Goal: Task Accomplishment & Management: Manage account settings

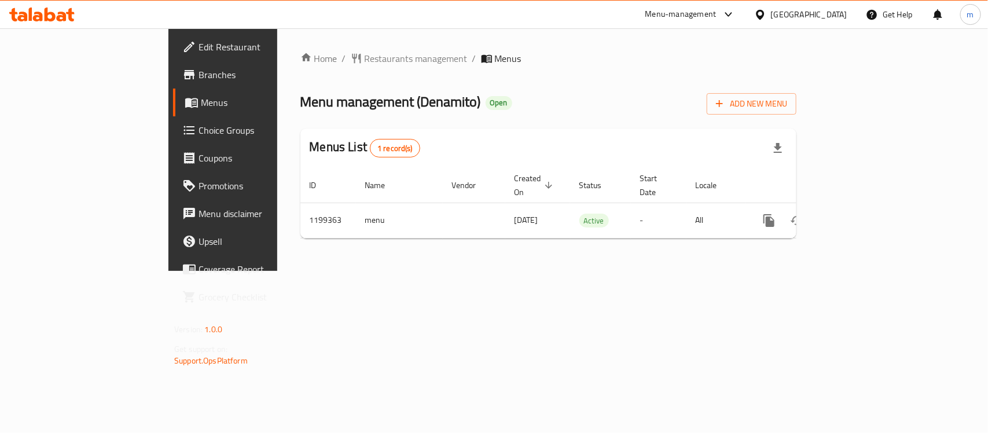
click at [199, 131] on span "Choice Groups" at bounding box center [262, 130] width 126 height 14
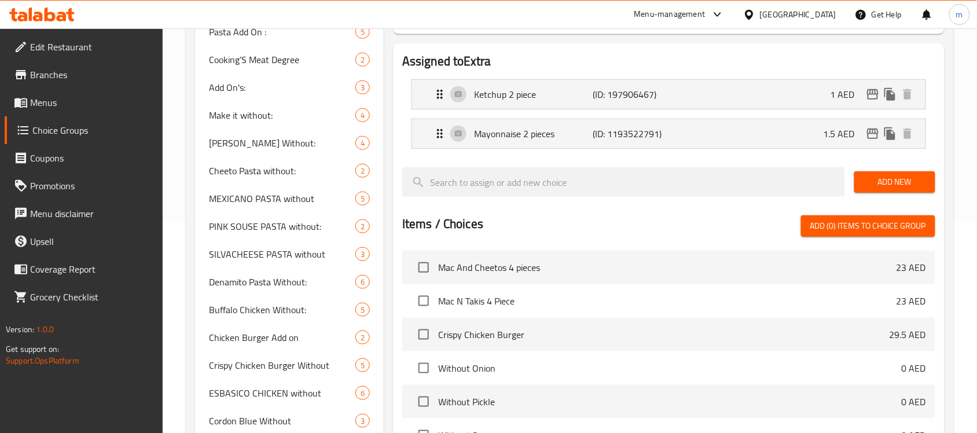
scroll to position [217, 0]
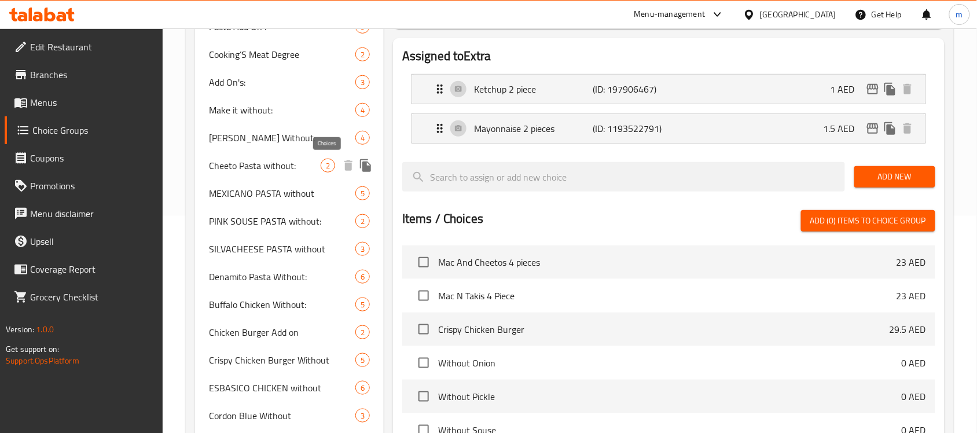
click at [324, 163] on span "2" at bounding box center [327, 165] width 13 height 11
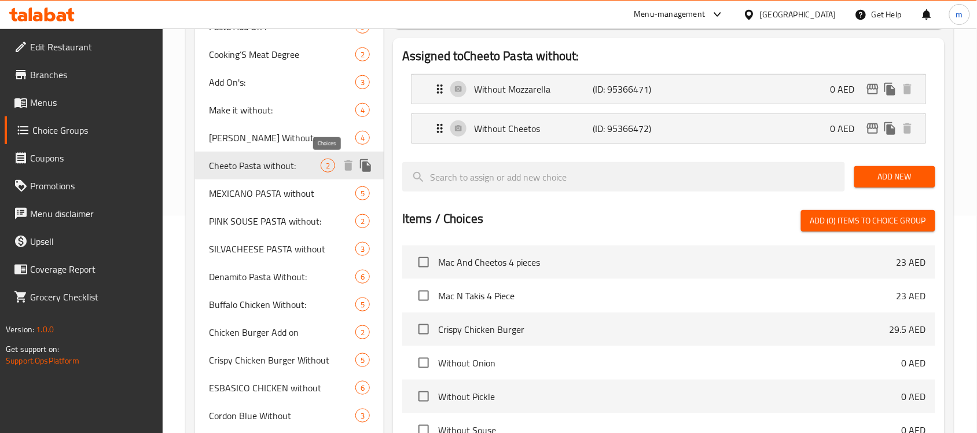
type input "Cheeto Pasta without:"
type input "[PERSON_NAME] باستا بدون:"
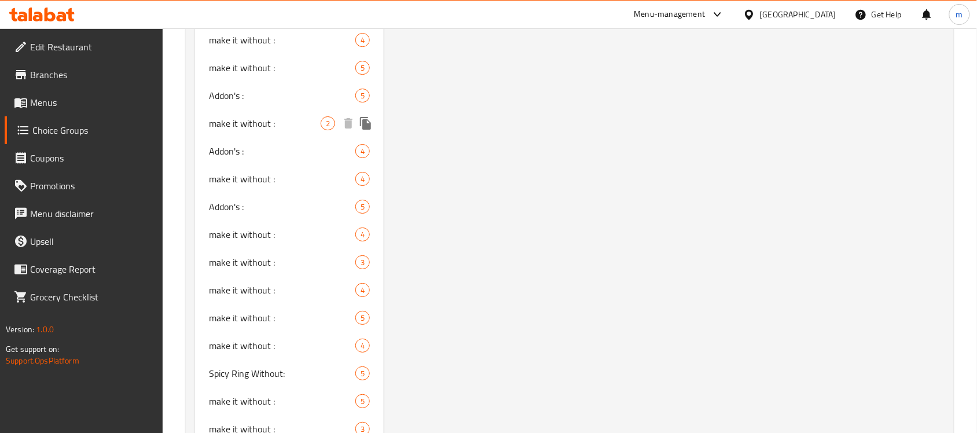
scroll to position [1058, 0]
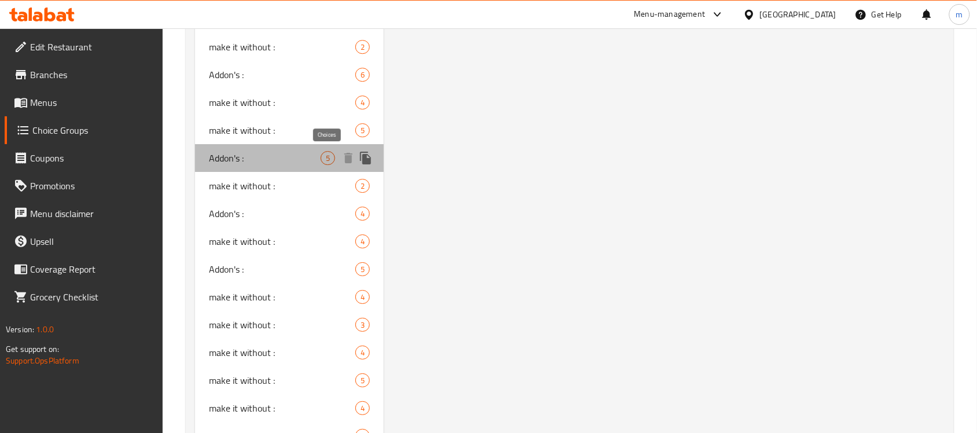
click at [324, 160] on span "5" at bounding box center [327, 158] width 13 height 11
type input "Addon's :"
type input "الإضافات:"
type input "5"
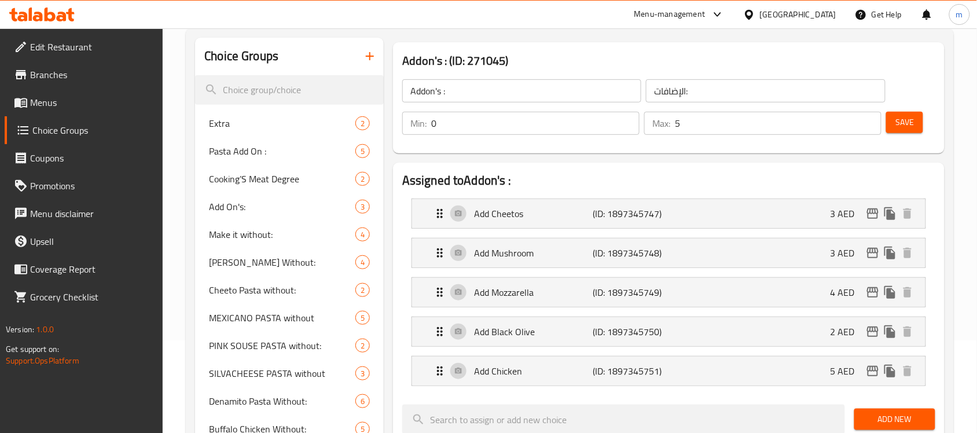
scroll to position [118, 0]
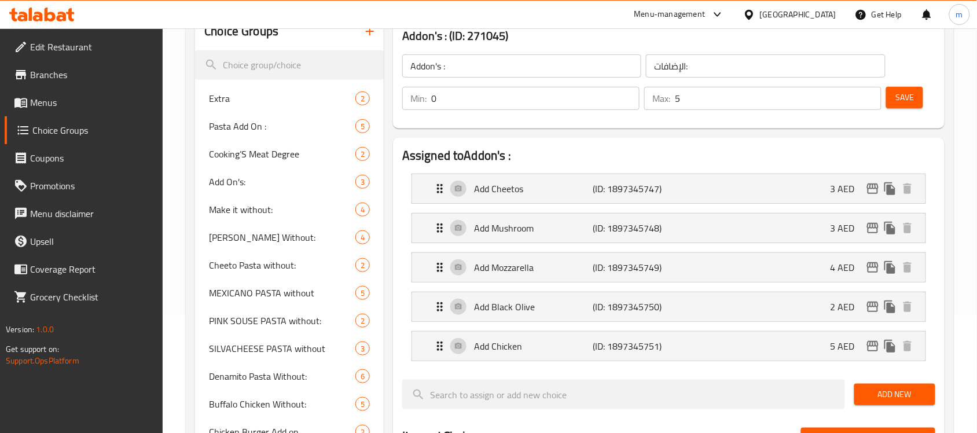
click at [761, 14] on div "[GEOGRAPHIC_DATA]" at bounding box center [798, 14] width 76 height 13
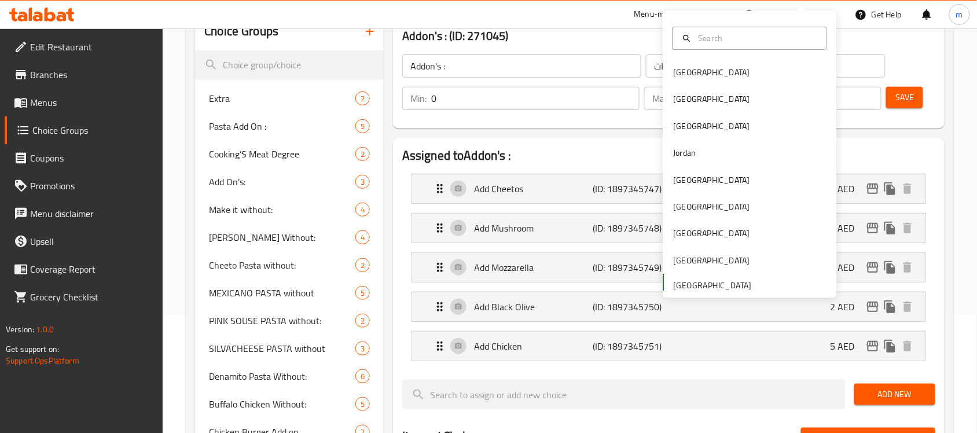
scroll to position [0, 0]
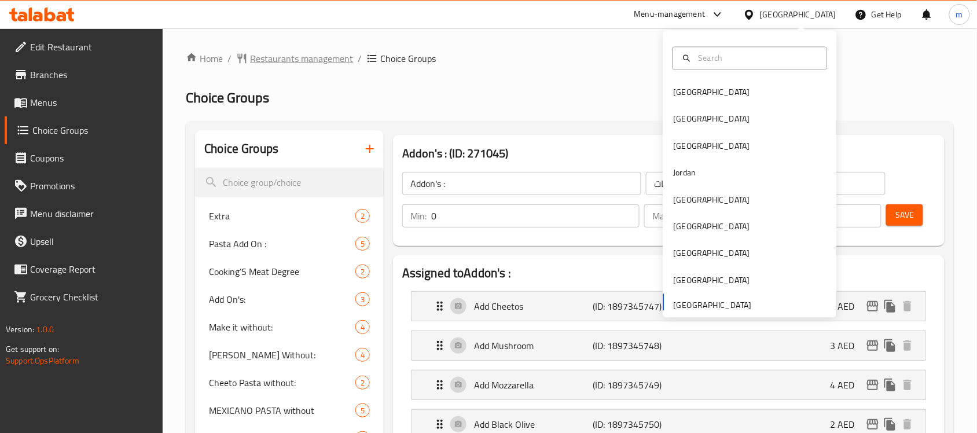
click at [288, 64] on span "Restaurants management" at bounding box center [301, 59] width 103 height 14
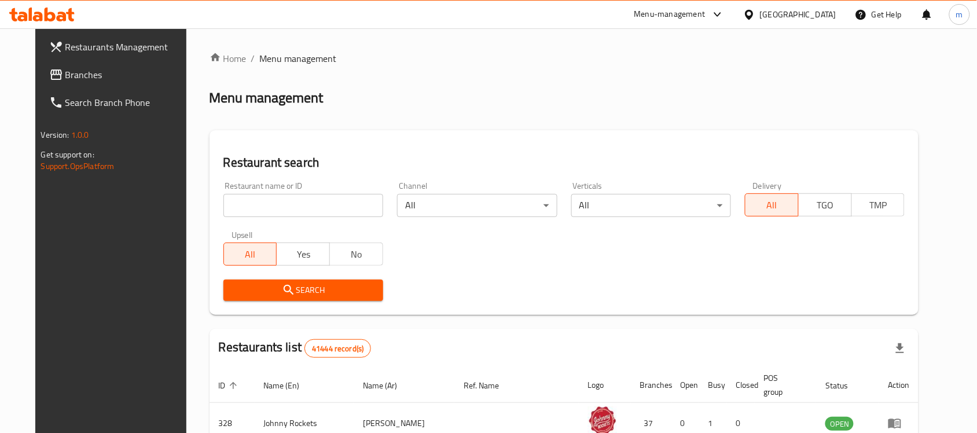
click at [143, 73] on span "Branches" at bounding box center [127, 75] width 124 height 14
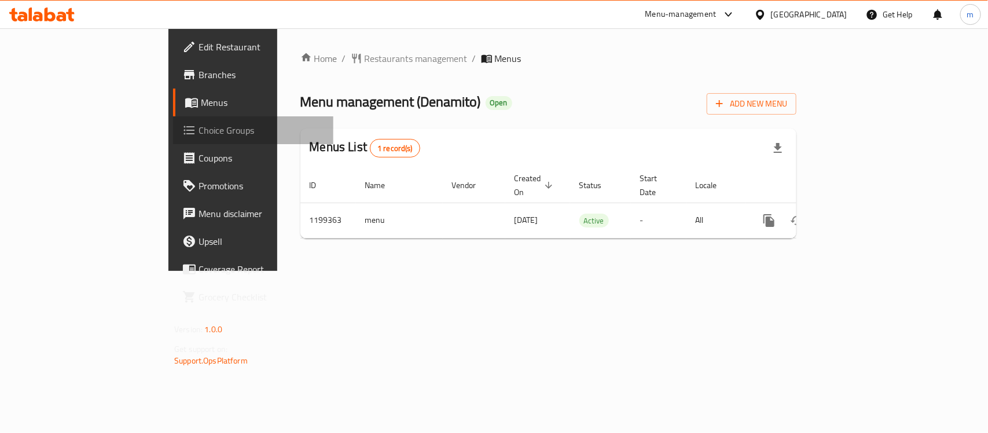
click at [199, 131] on span "Choice Groups" at bounding box center [262, 130] width 126 height 14
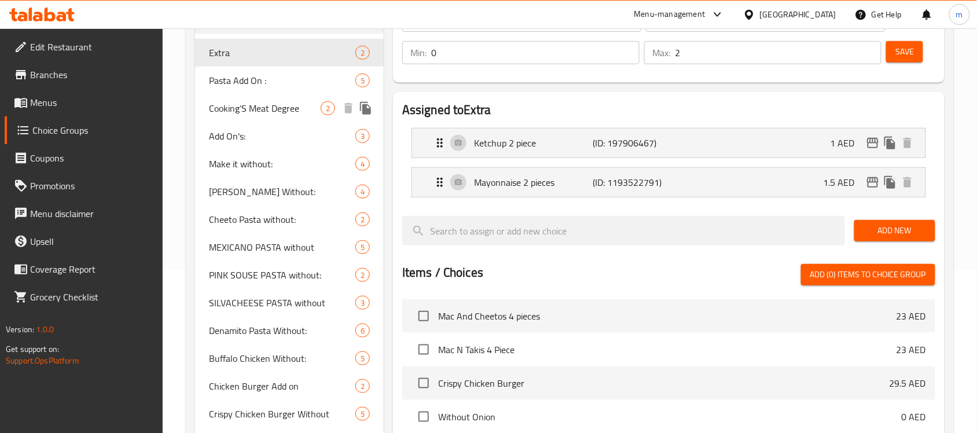
scroll to position [72, 0]
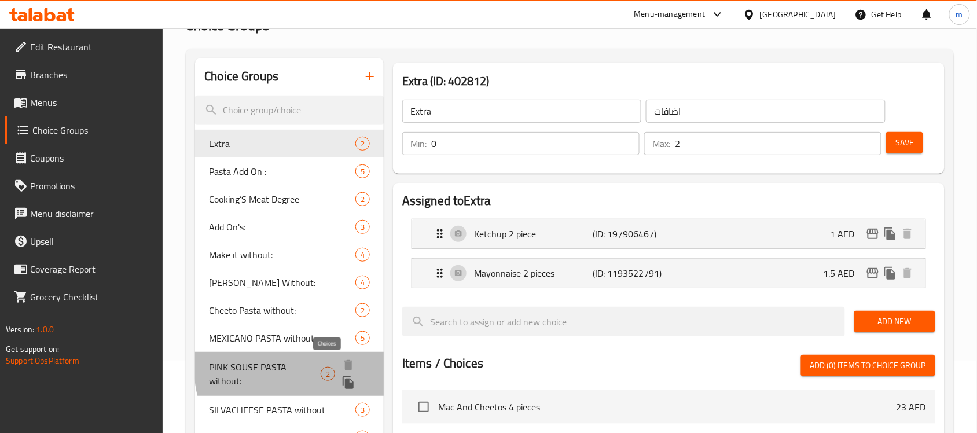
click at [322, 369] on span "2" at bounding box center [327, 374] width 13 height 11
type input "PINK SOUSE PASTA without:"
type input "بينك صوص باستا بدون:"
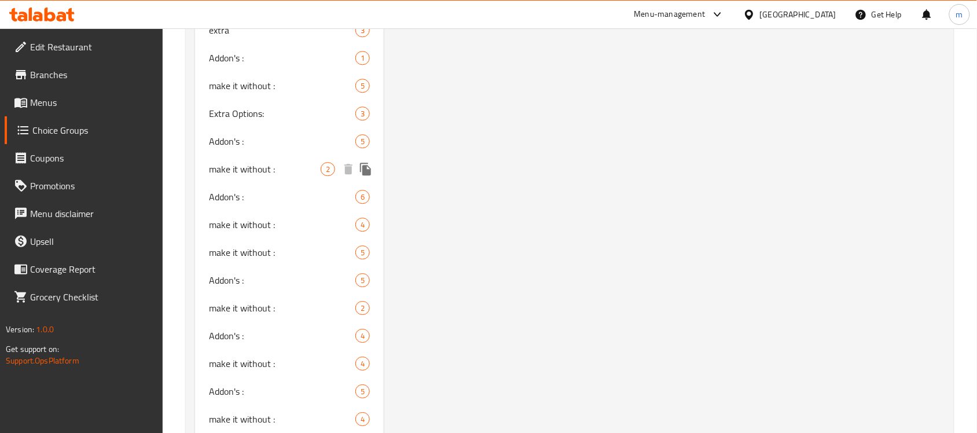
scroll to position [914, 0]
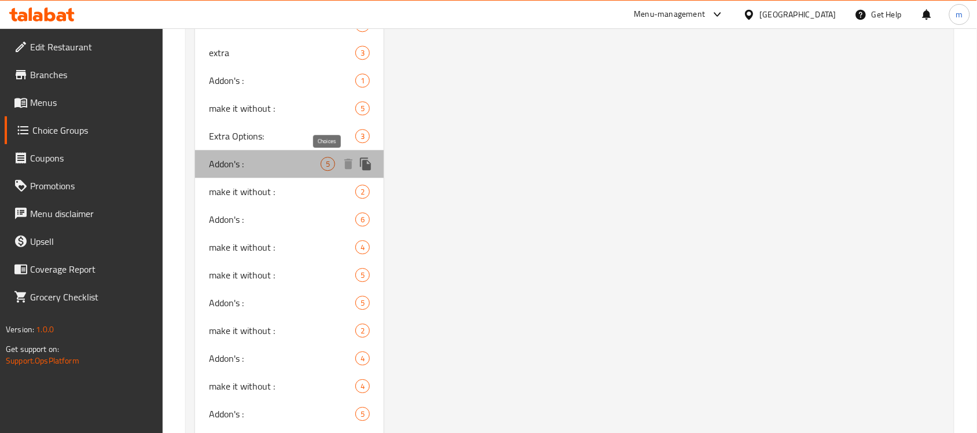
click at [328, 159] on span "5" at bounding box center [327, 164] width 13 height 11
type input "Addon's :"
type input "الإضافات:"
type input "5"
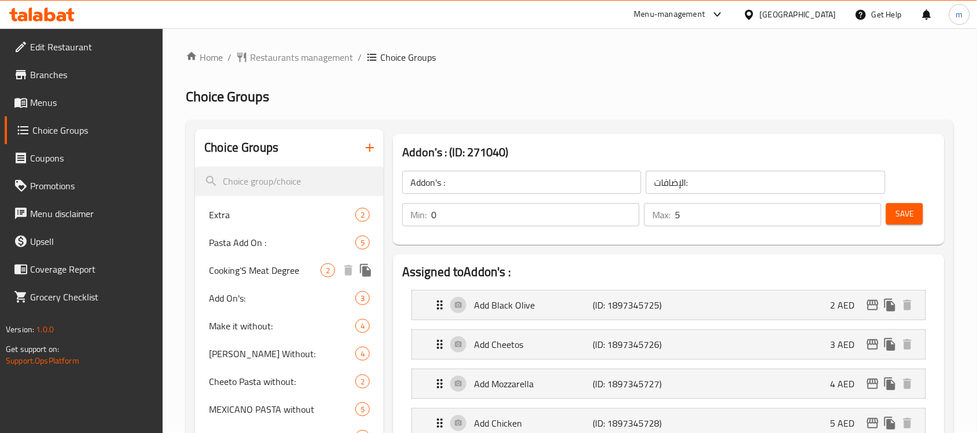
scroll to position [0, 0]
click at [316, 53] on span "Restaurants management" at bounding box center [301, 59] width 103 height 14
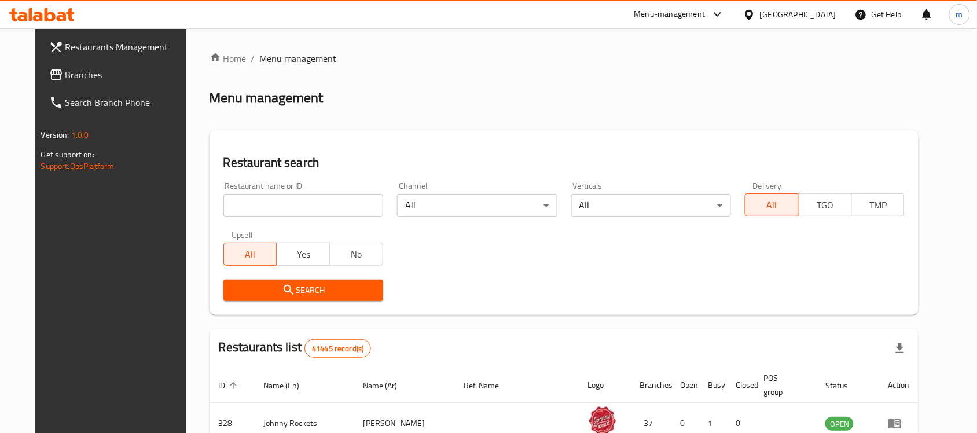
click at [76, 77] on span "Branches" at bounding box center [127, 75] width 124 height 14
